Goal: Navigation & Orientation: Find specific page/section

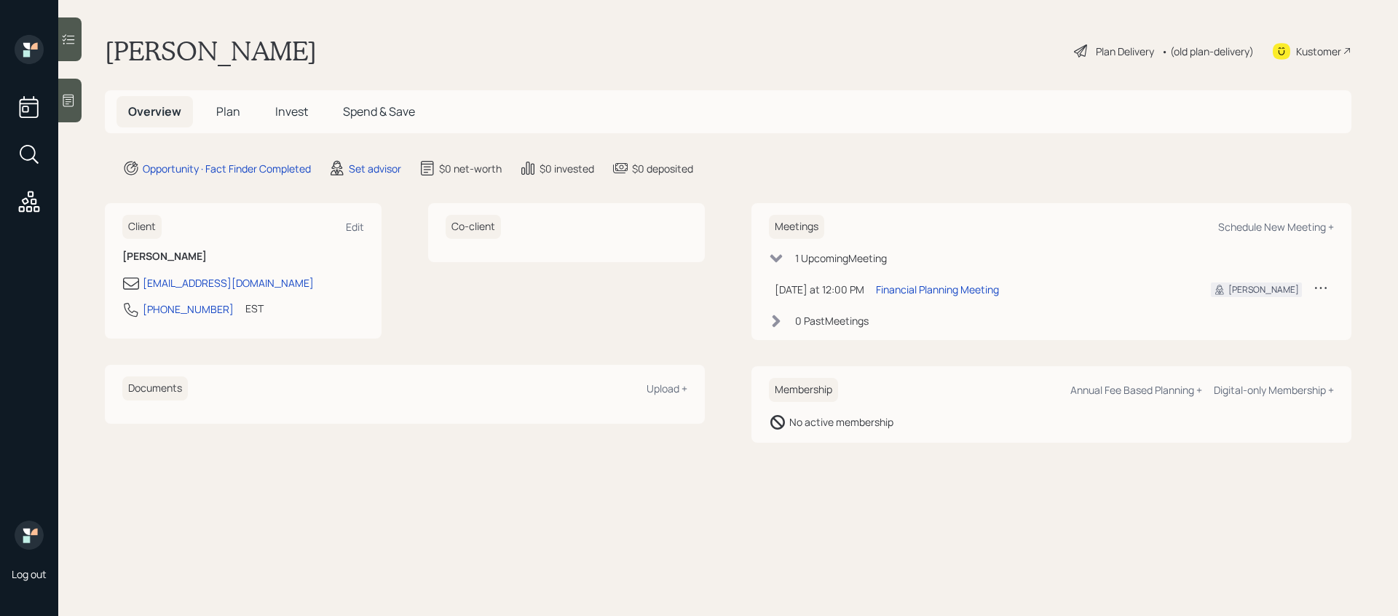
click at [72, 105] on icon at bounding box center [68, 100] width 15 height 15
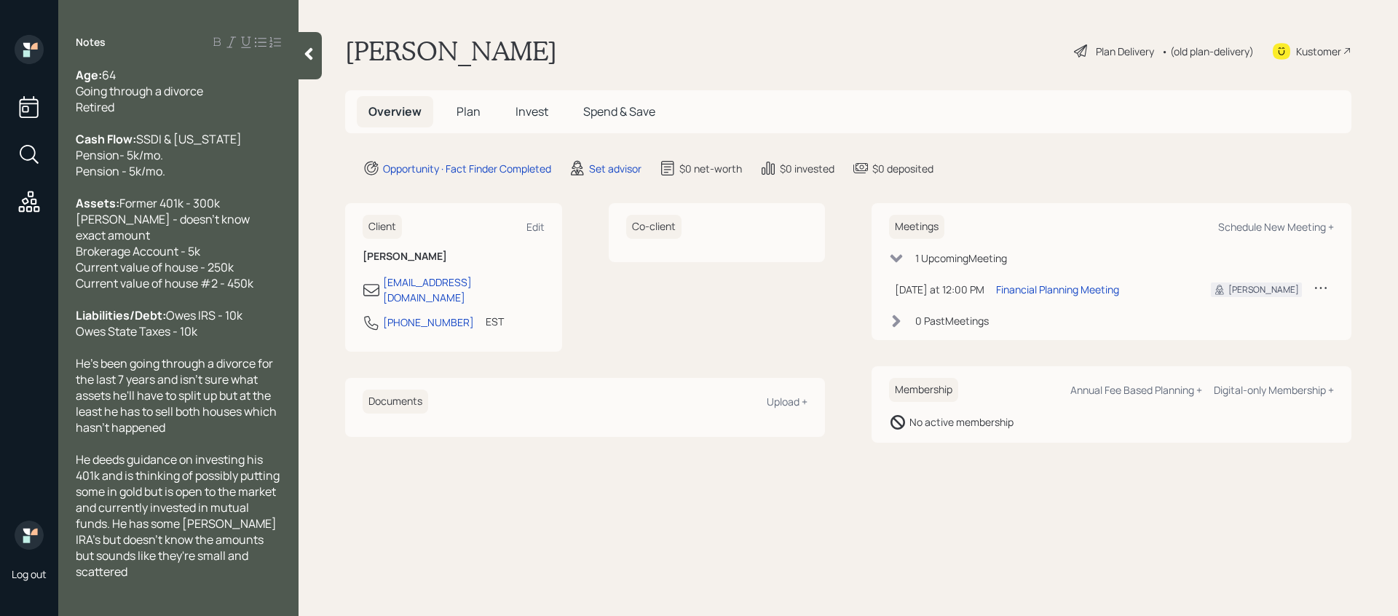
scroll to position [76, 0]
